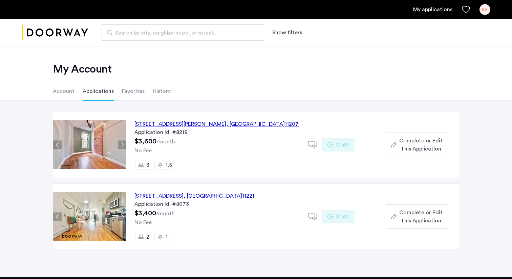
click at [414, 146] on span "Complete or Edit This Application" at bounding box center [420, 145] width 43 height 16
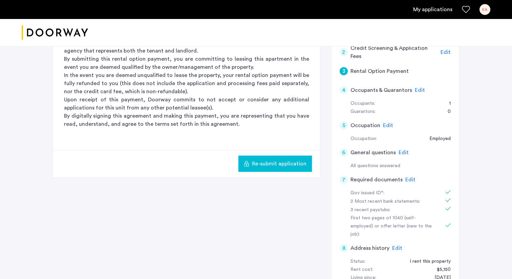
scroll to position [170, 0]
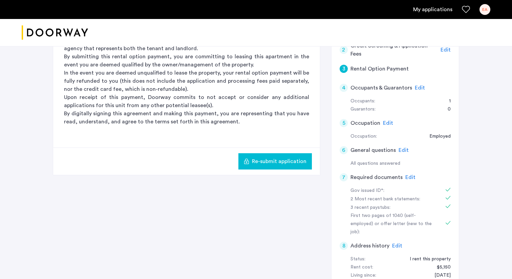
click at [400, 152] on span "Edit" at bounding box center [404, 149] width 10 height 5
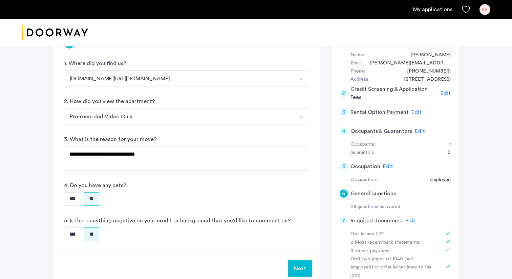
scroll to position [140, 0]
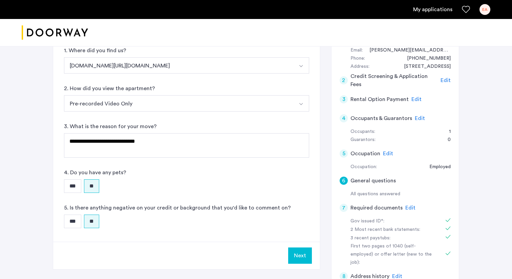
click at [379, 153] on div "5 Occupation Edit" at bounding box center [395, 153] width 111 height 19
click at [385, 153] on span "Edit" at bounding box center [388, 153] width 10 height 5
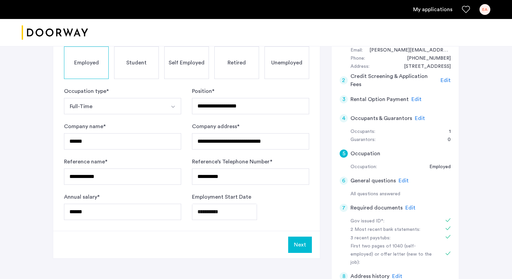
click at [415, 116] on span "Edit" at bounding box center [420, 118] width 10 height 5
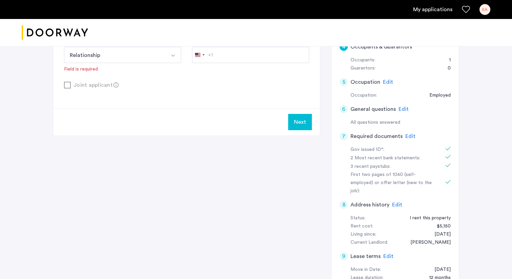
scroll to position [216, 0]
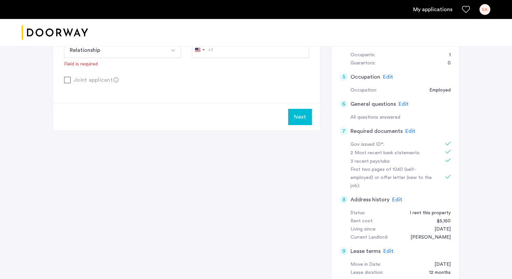
click at [401, 192] on div "8 Address history Edit" at bounding box center [395, 199] width 111 height 19
click at [398, 197] on span "Edit" at bounding box center [397, 199] width 10 height 5
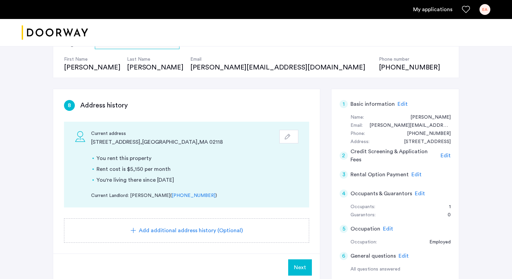
scroll to position [64, 0]
click at [132, 169] on li "Rent cost is $5,150 per month" at bounding box center [198, 170] width 202 height 8
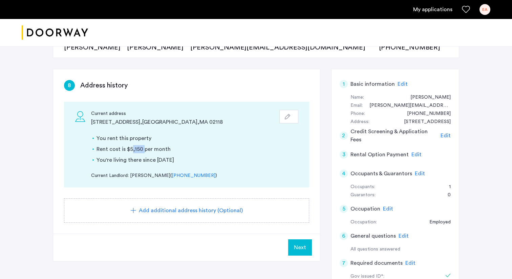
scroll to position [85, 0]
copy div "[PERSON_NAME]"
drag, startPoint x: 131, startPoint y: 174, endPoint x: 155, endPoint y: 171, distance: 24.6
click at [155, 171] on div "You rent this property Rent cost is $5,150 per month You're living there since …" at bounding box center [194, 151] width 207 height 53
copy div "[PHONE_NUMBER] )"
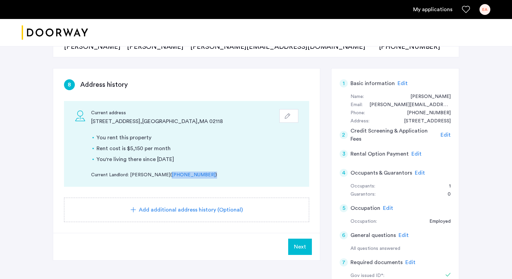
drag, startPoint x: 200, startPoint y: 175, endPoint x: 160, endPoint y: 174, distance: 40.7
click at [160, 174] on div "Current Landlord: [PERSON_NAME] ( [PHONE_NUMBER] )" at bounding box center [194, 174] width 207 height 7
